Goal: Obtain resource: Download file/media

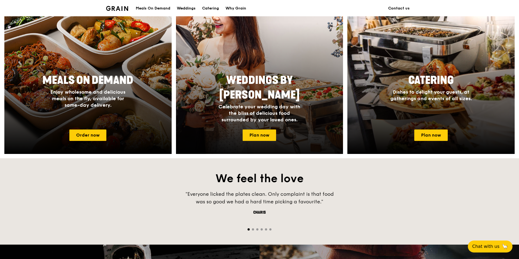
scroll to position [245, 0]
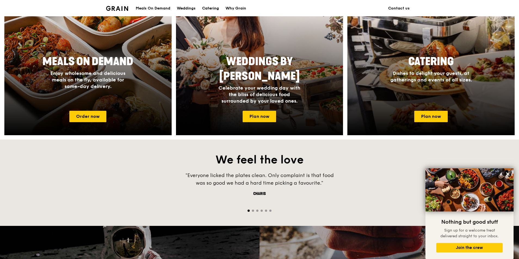
click at [211, 6] on div "Catering" at bounding box center [210, 8] width 17 height 16
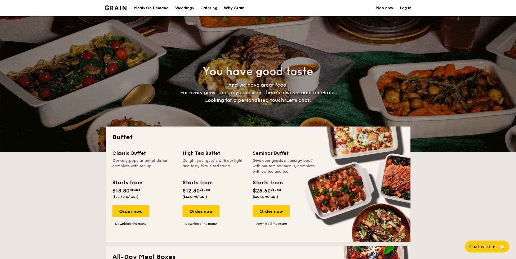
select select
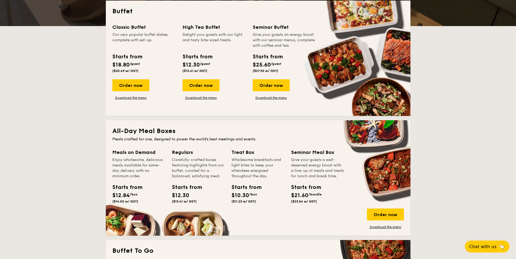
scroll to position [109, 0]
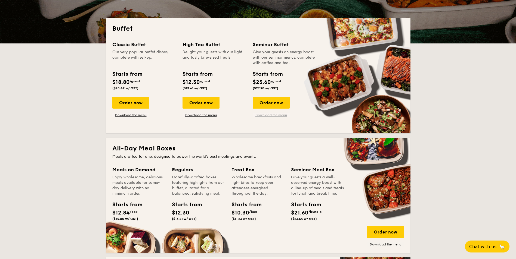
click at [278, 116] on link "Download the menu" at bounding box center [271, 115] width 37 height 4
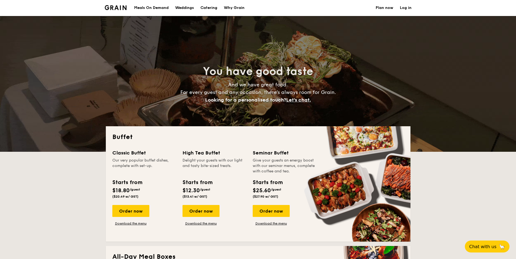
scroll to position [0, 0]
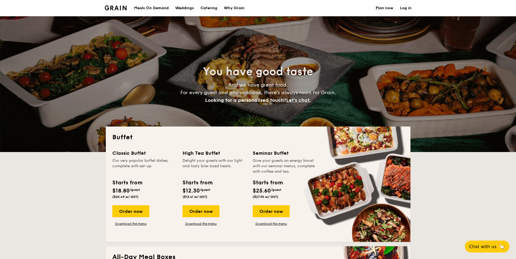
click at [204, 8] on h1 "Catering" at bounding box center [208, 8] width 17 height 16
